Goal: Find specific page/section: Find specific page/section

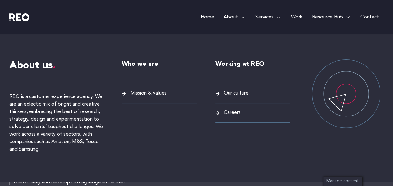
click at [230, 112] on span "Careers" at bounding box center [231, 112] width 18 height 8
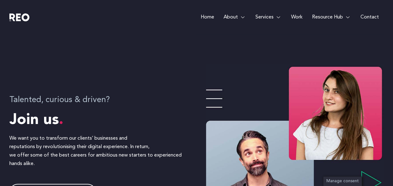
scroll to position [219, 0]
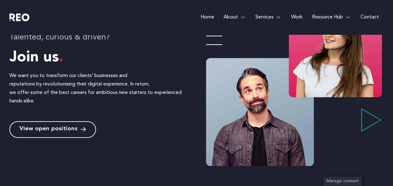
click at [83, 125] on link "View open positions" at bounding box center [52, 129] width 87 height 17
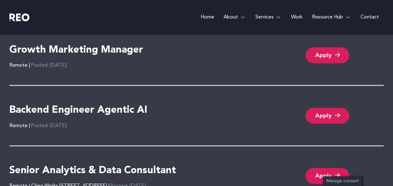
scroll to position [1547, 0]
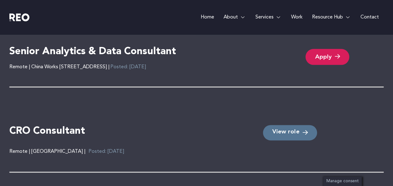
click at [280, 125] on link "View role" at bounding box center [290, 132] width 54 height 15
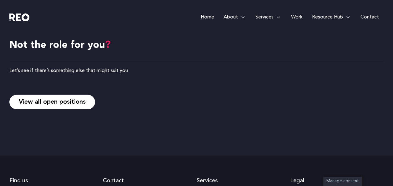
scroll to position [813, 0]
